Goal: Information Seeking & Learning: Learn about a topic

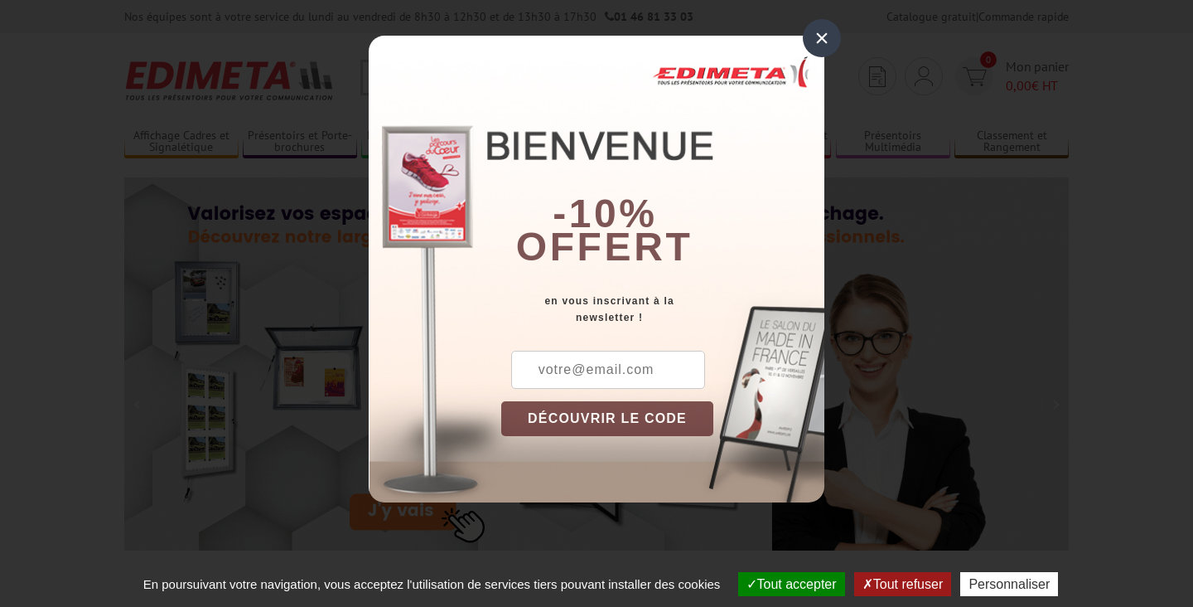
click at [824, 41] on div "×" at bounding box center [822, 38] width 38 height 38
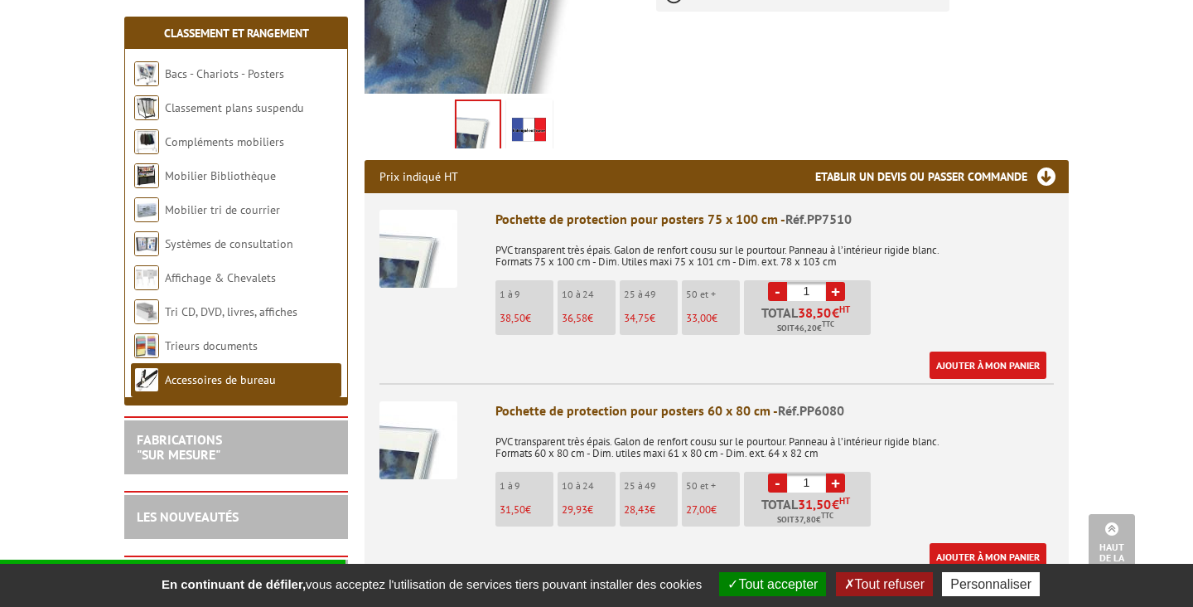
scroll to position [479, 0]
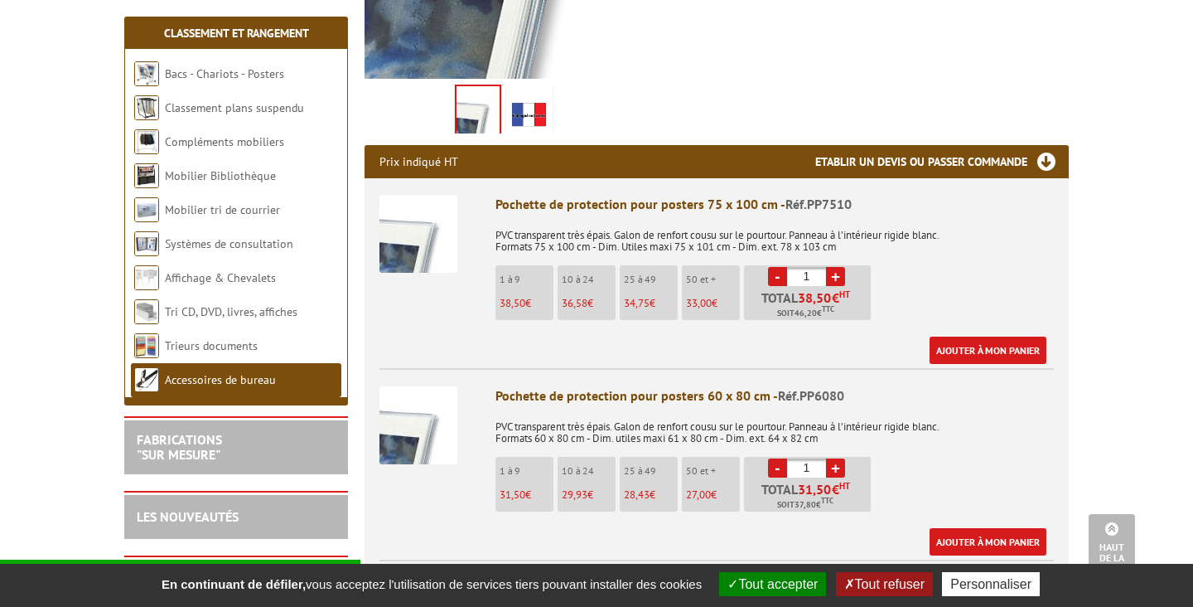
click at [411, 259] on img at bounding box center [419, 234] width 78 height 78
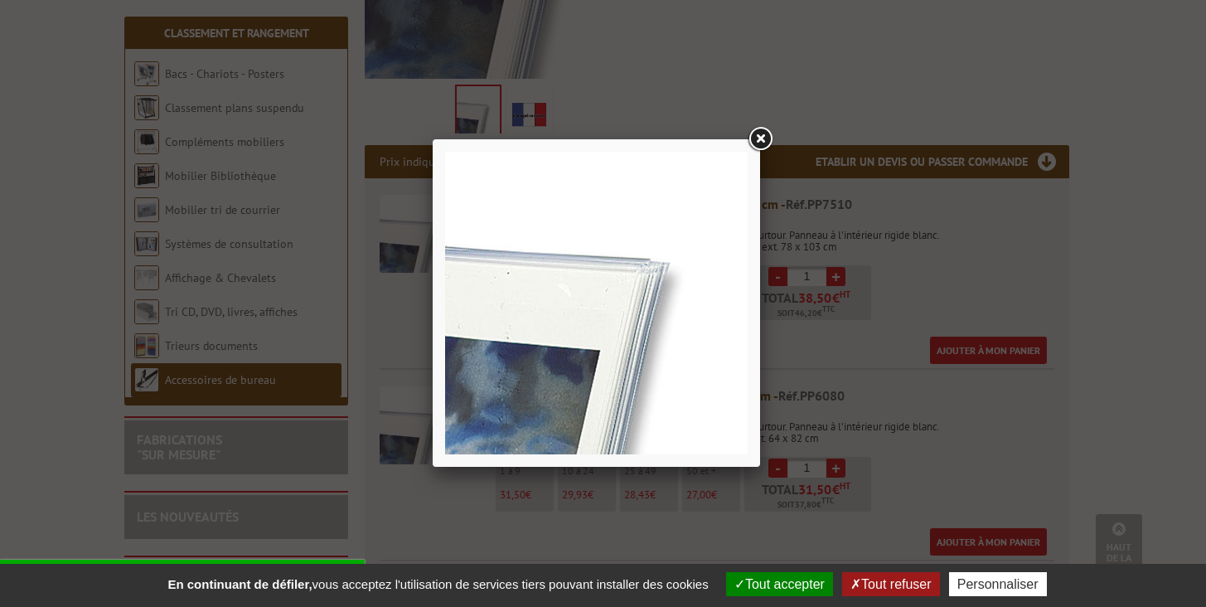
click at [762, 137] on link at bounding box center [760, 139] width 30 height 30
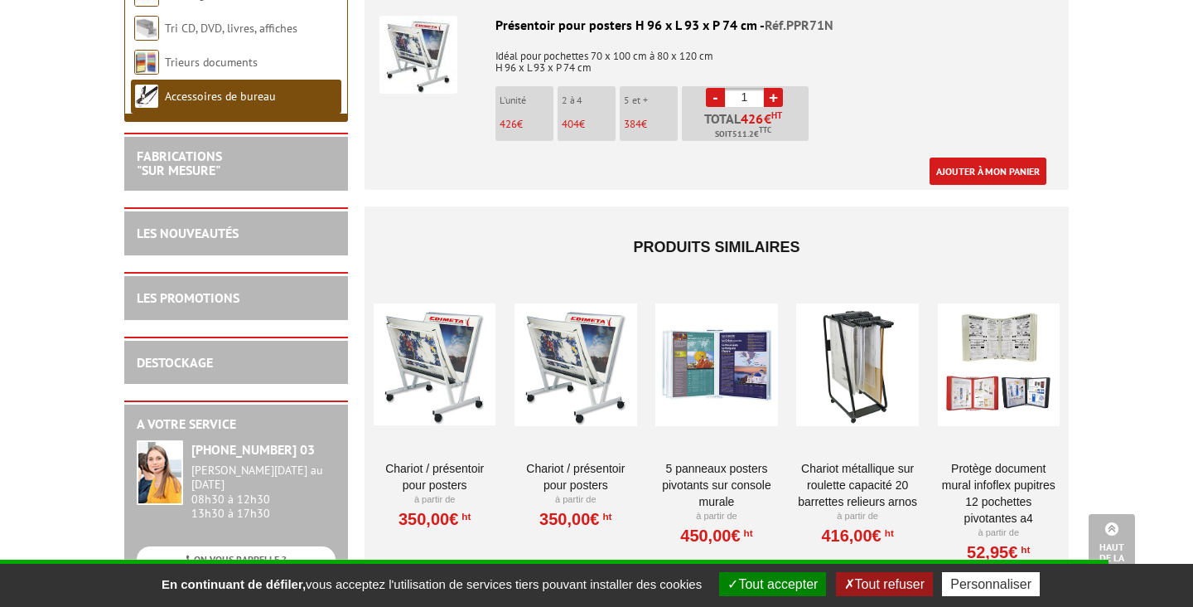
scroll to position [1474, 0]
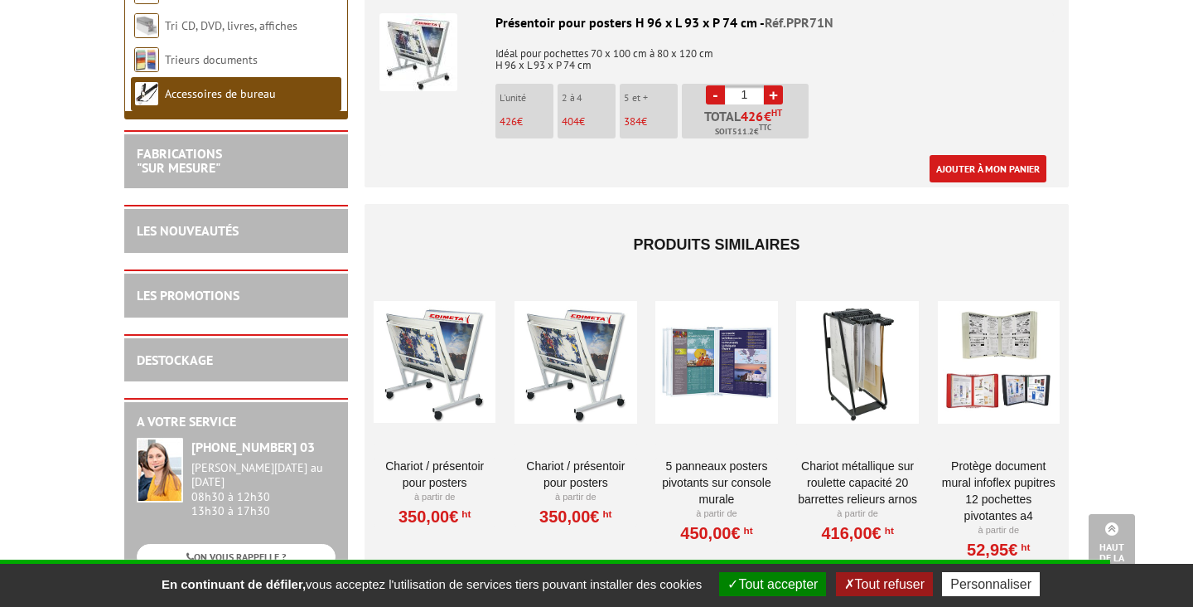
click at [465, 365] on div at bounding box center [435, 362] width 122 height 166
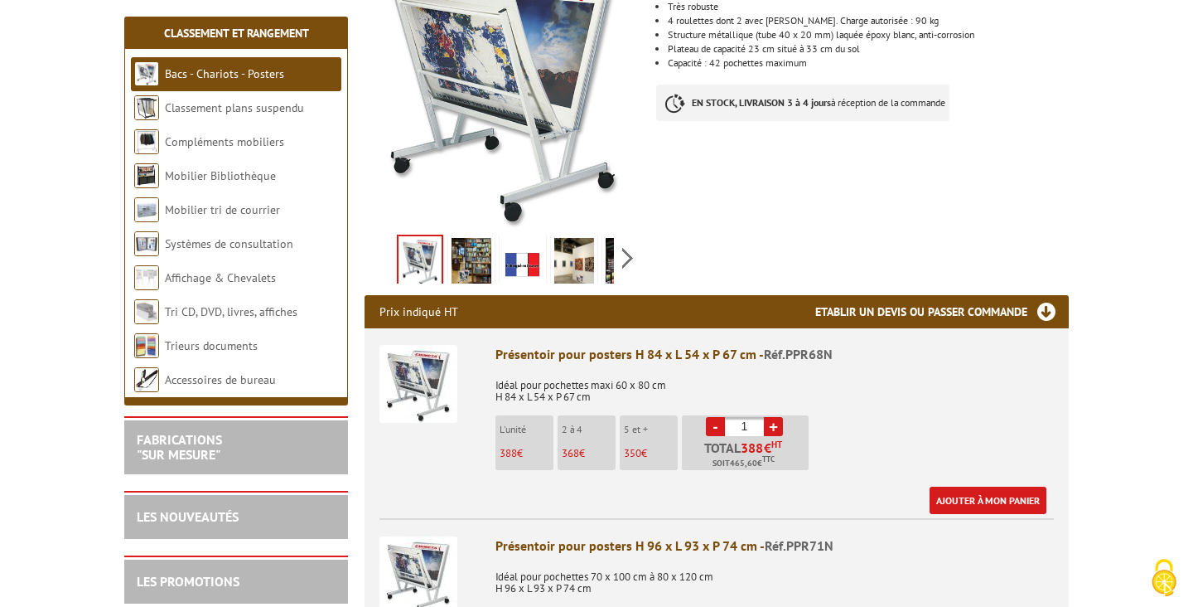
scroll to position [330, 0]
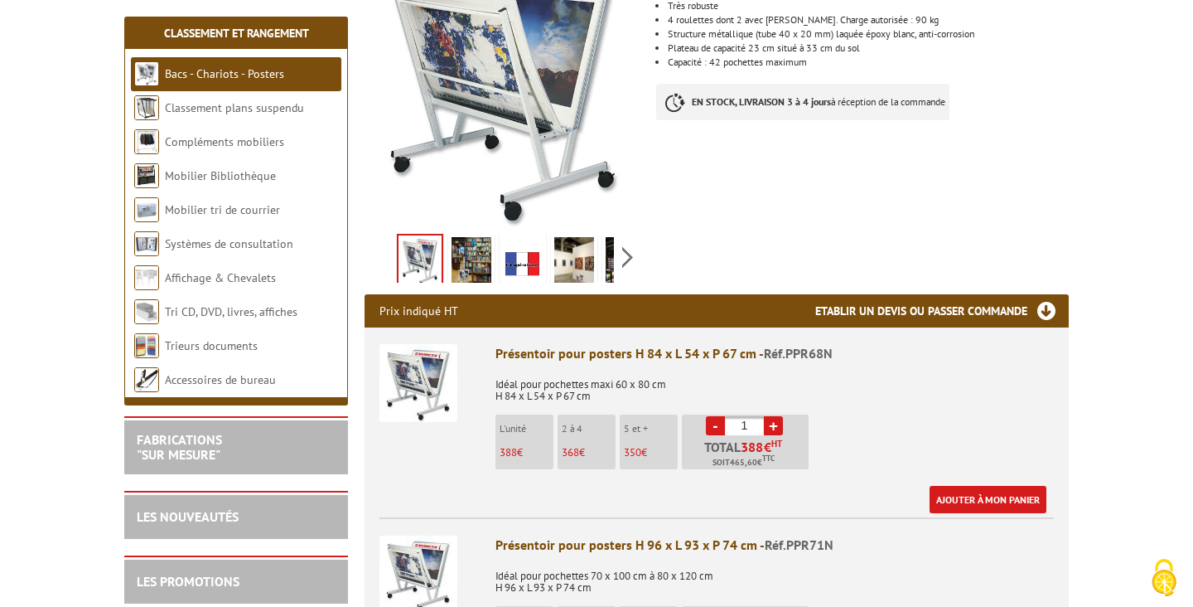
click at [475, 264] on img at bounding box center [472, 262] width 40 height 51
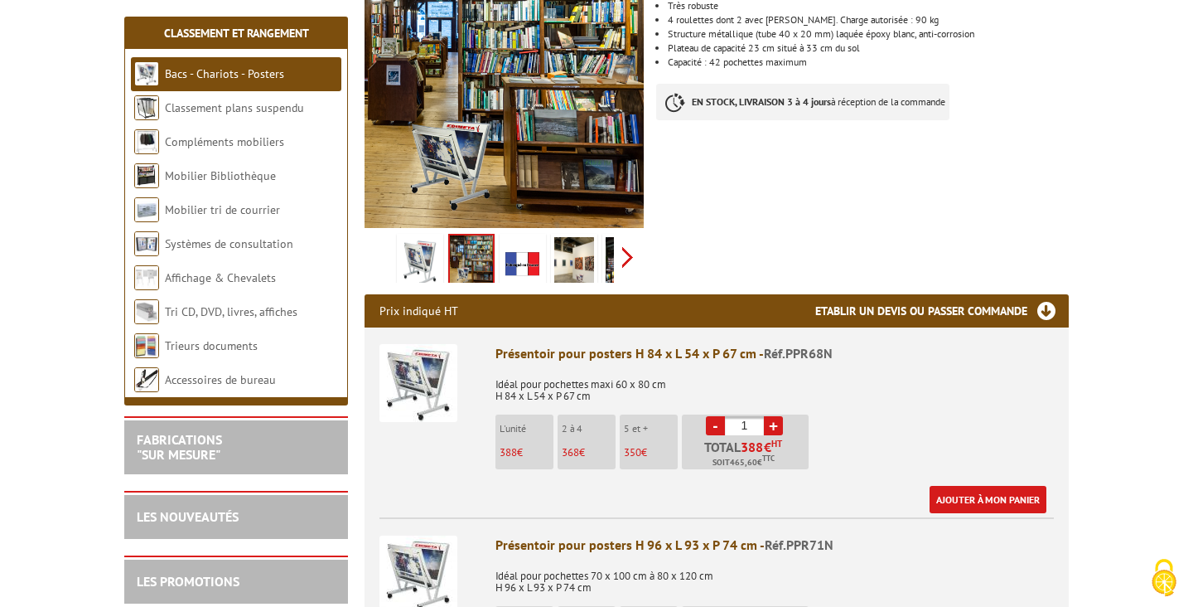
click at [629, 257] on div "Previous Next" at bounding box center [504, 257] width 279 height 58
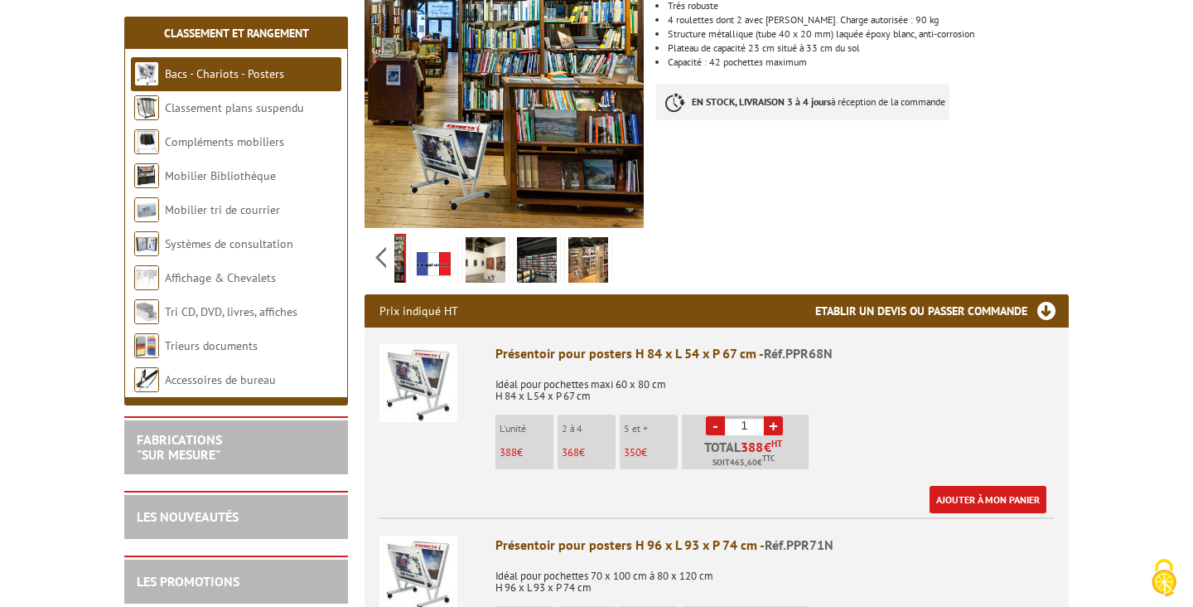
click at [592, 254] on img at bounding box center [588, 262] width 40 height 51
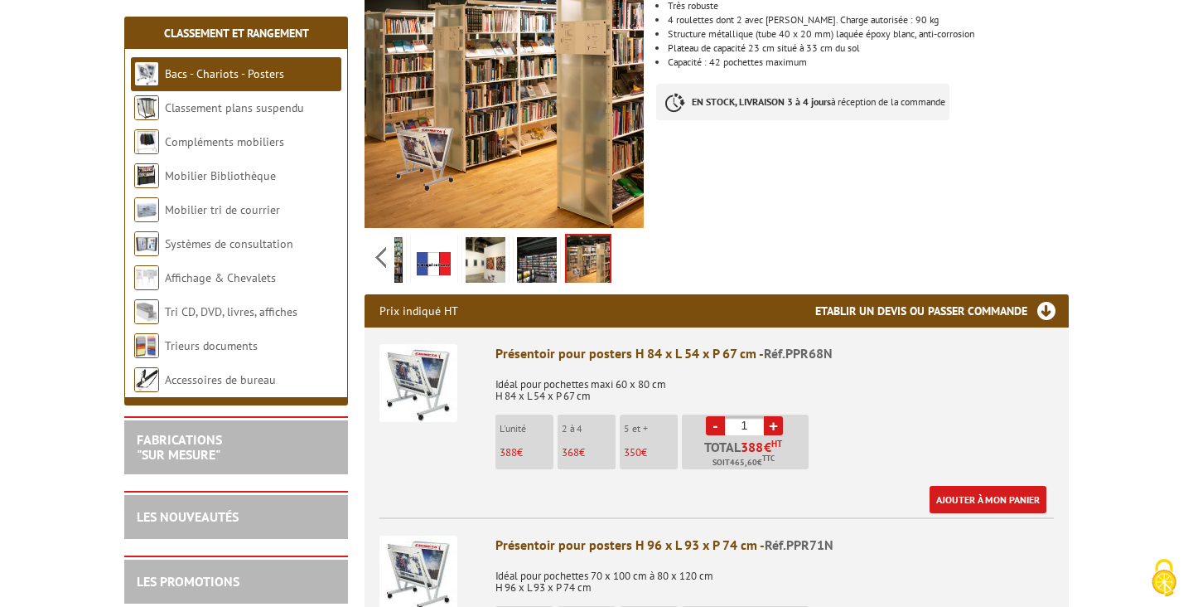
click at [534, 266] on img at bounding box center [537, 262] width 40 height 51
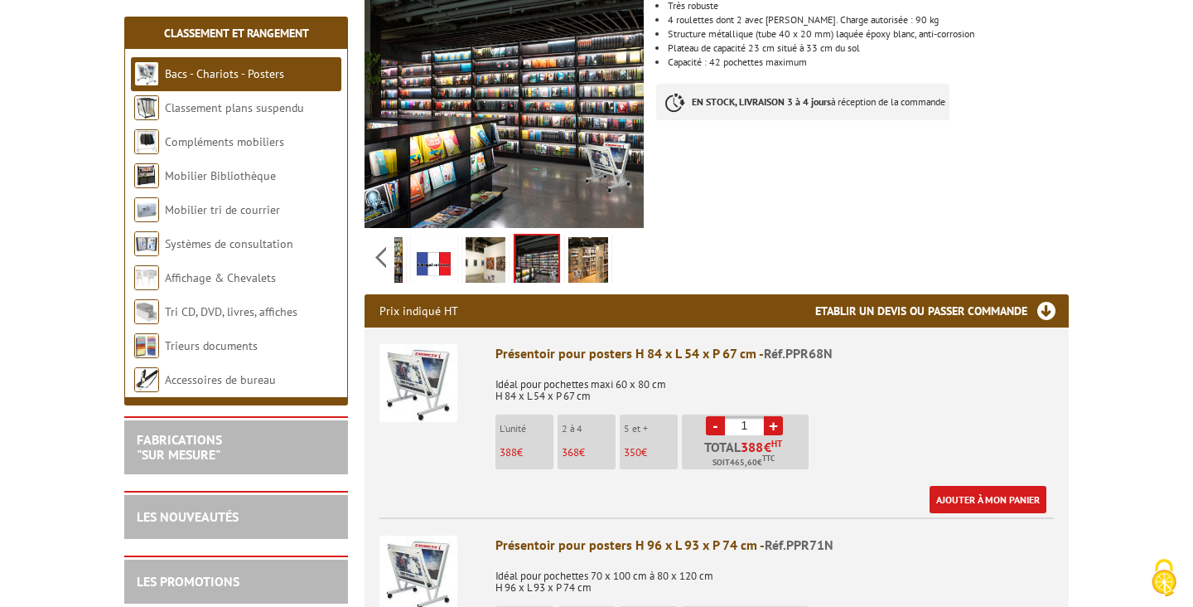
click at [490, 265] on img at bounding box center [486, 262] width 40 height 51
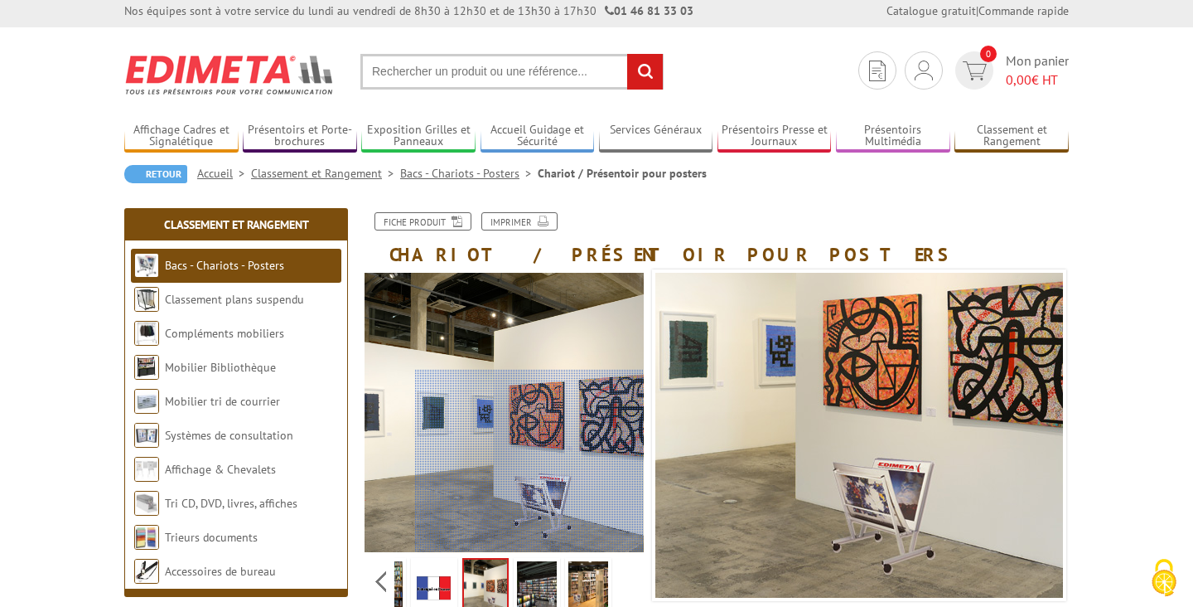
scroll to position [0, 0]
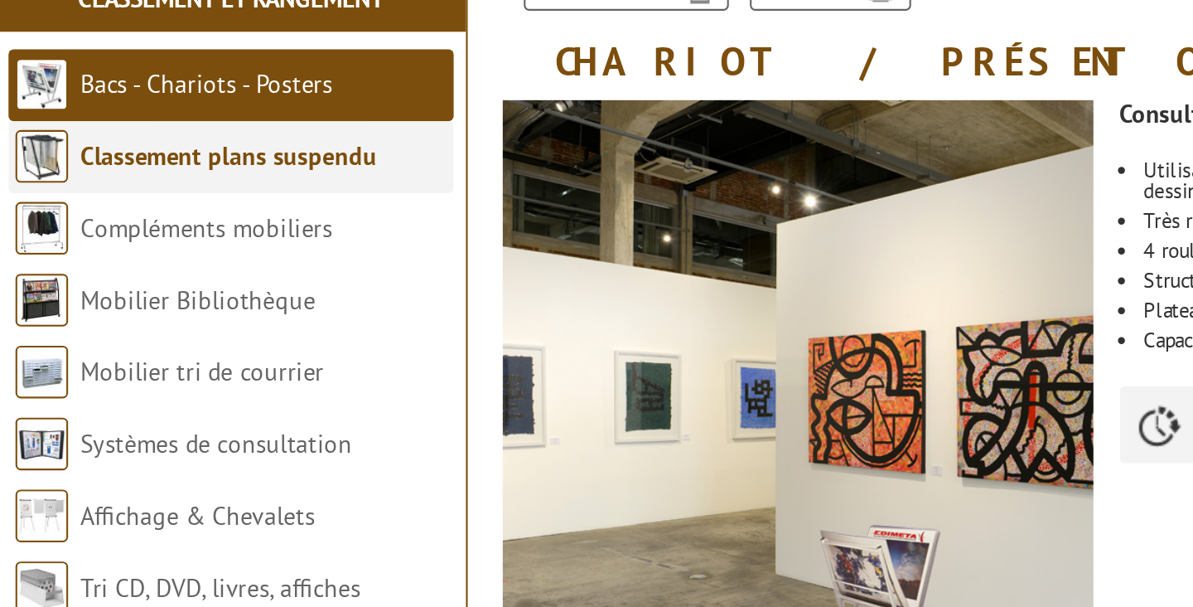
click at [263, 305] on link "Classement plans suspendu" at bounding box center [235, 304] width 140 height 15
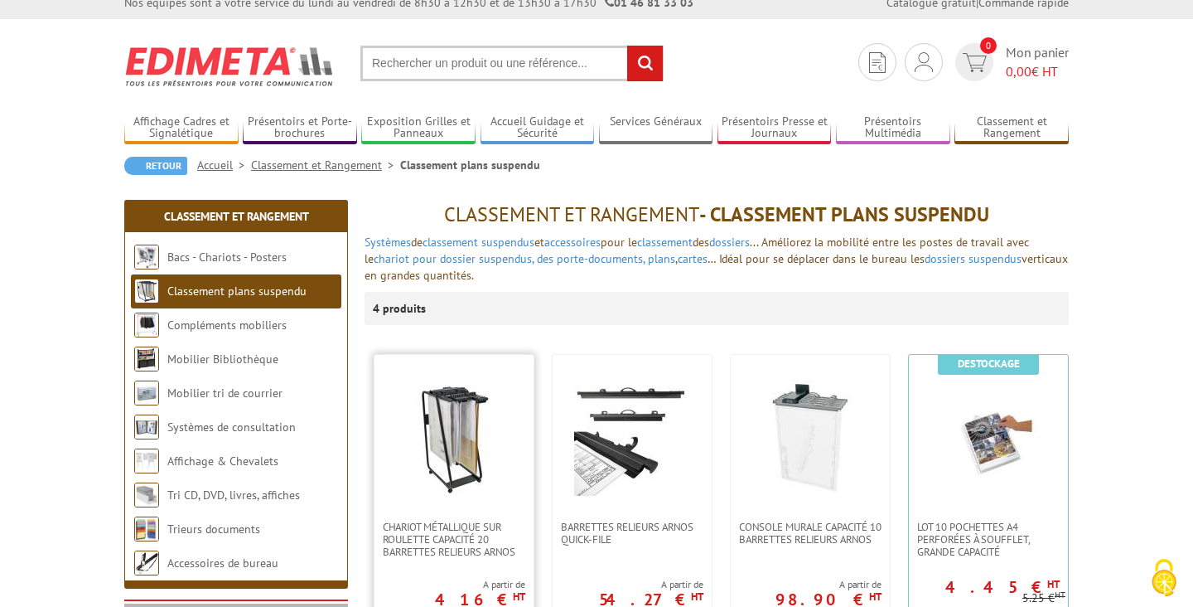
scroll to position [9, 0]
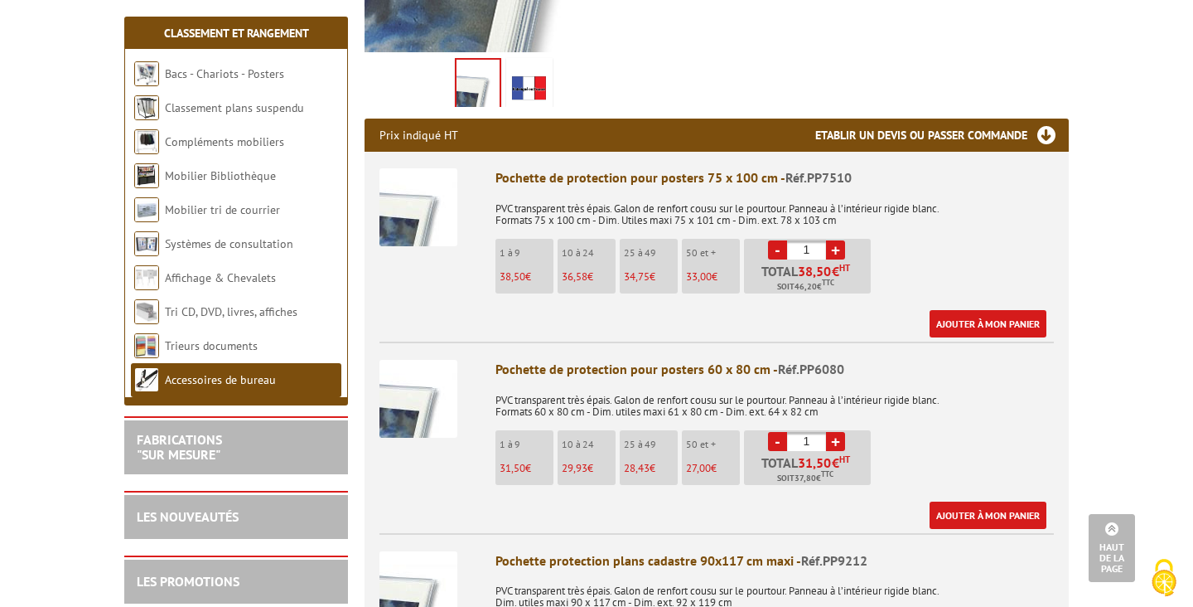
scroll to position [501, 0]
